Goal: Transaction & Acquisition: Book appointment/travel/reservation

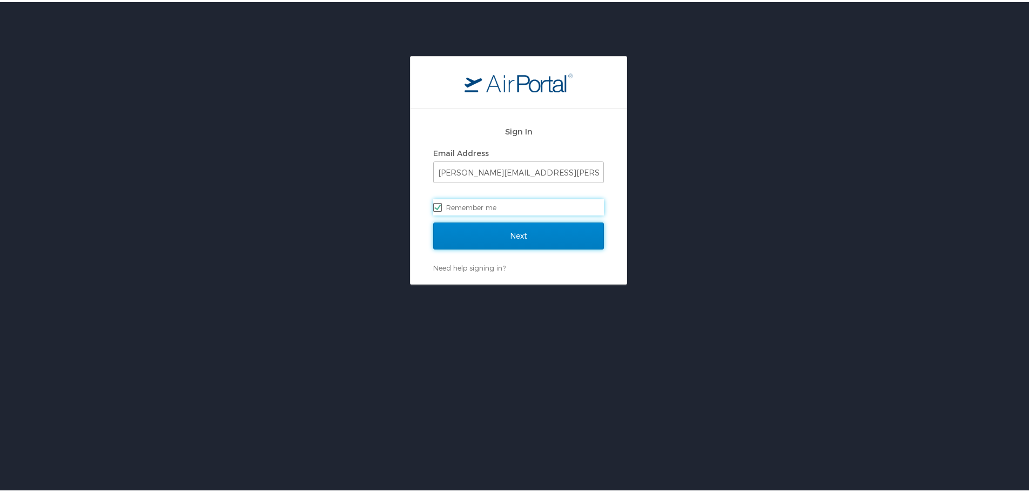
click at [495, 227] on input "Next" at bounding box center [518, 233] width 171 height 27
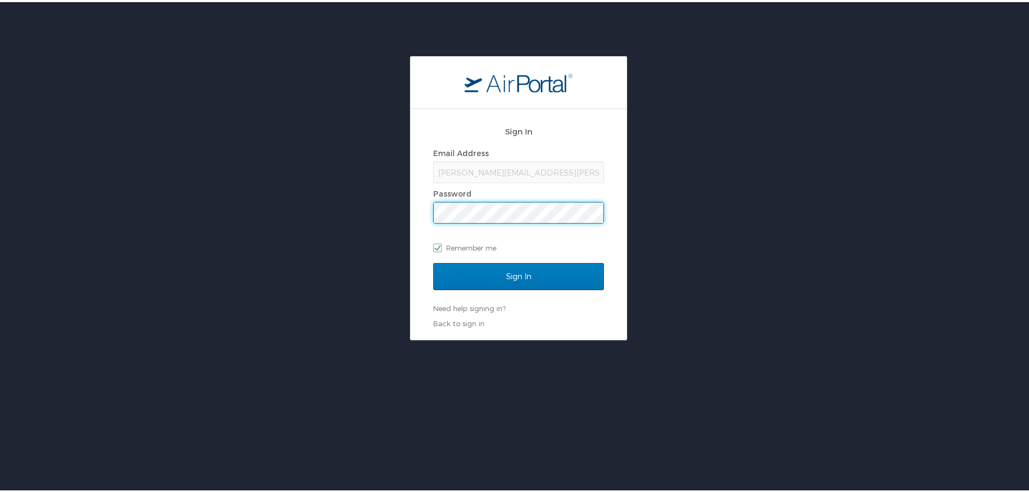
click at [433, 261] on input "Sign In" at bounding box center [518, 274] width 171 height 27
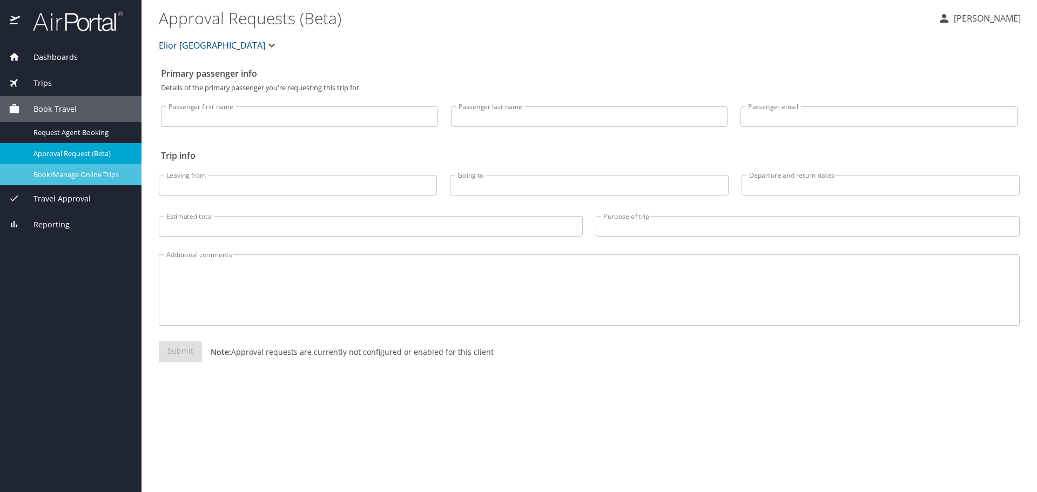
click at [68, 167] on link "Book/Manage Online Trips" at bounding box center [70, 174] width 141 height 21
click at [39, 174] on span "Book/Manage Online Trips" at bounding box center [80, 175] width 95 height 10
click at [96, 174] on span "Book/Manage Online Trips" at bounding box center [80, 175] width 95 height 10
